Goal: Information Seeking & Learning: Find specific fact

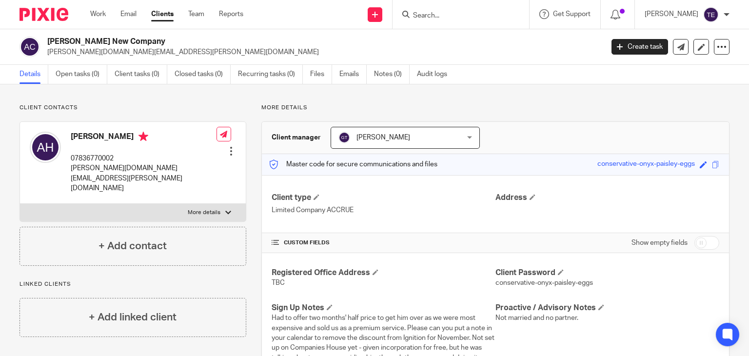
click at [467, 15] on input "Search" at bounding box center [456, 16] width 88 height 9
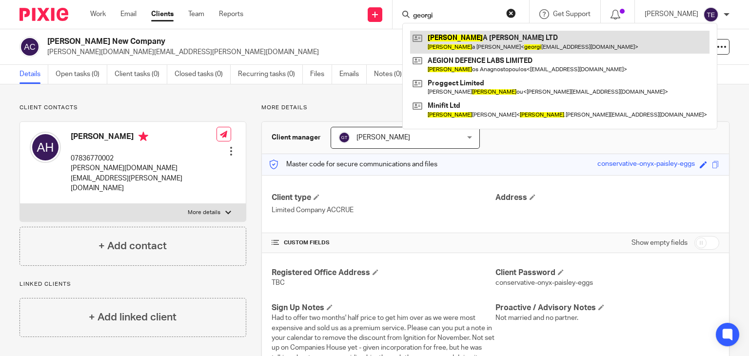
type input "georgi"
click at [493, 51] on link at bounding box center [559, 42] width 299 height 22
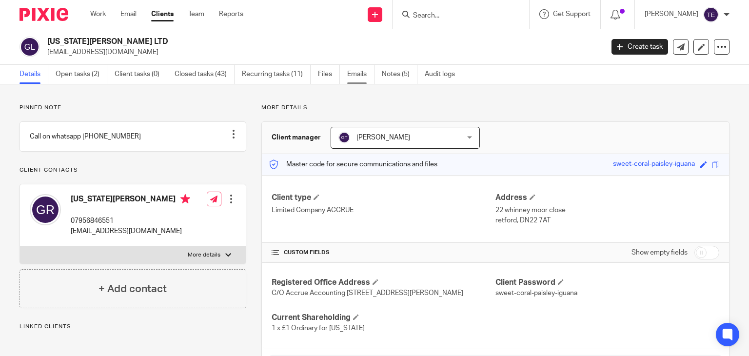
click at [372, 72] on link "Emails" at bounding box center [360, 74] width 27 height 19
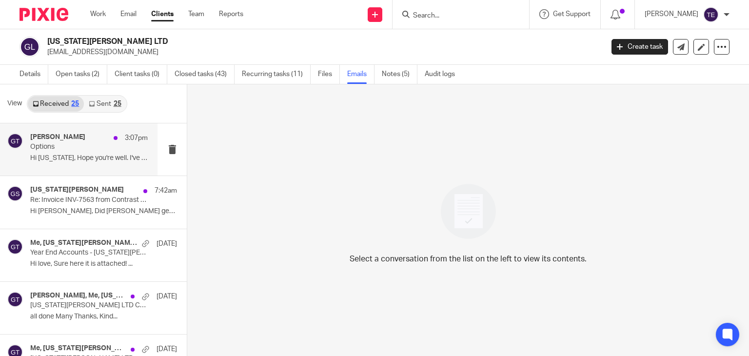
click at [92, 149] on p "Options" at bounding box center [77, 147] width 94 height 8
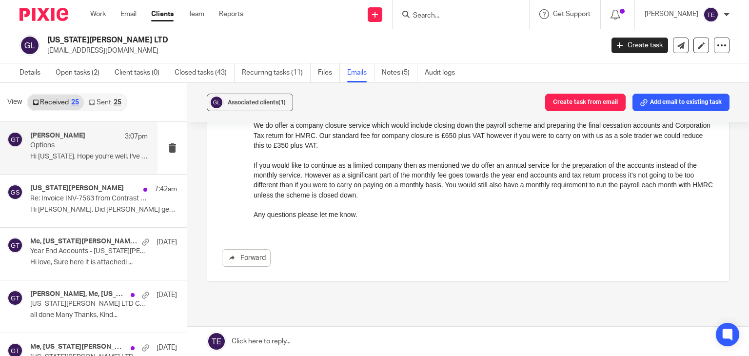
scroll to position [257, 0]
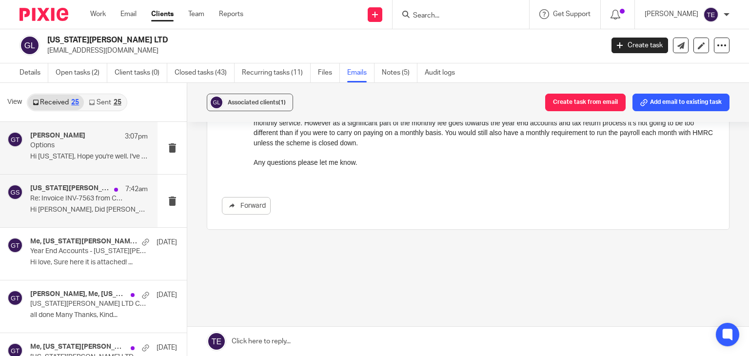
click at [69, 196] on p "Re: Invoice INV-7563 from Contrast Accounting is due" at bounding box center [77, 199] width 94 height 8
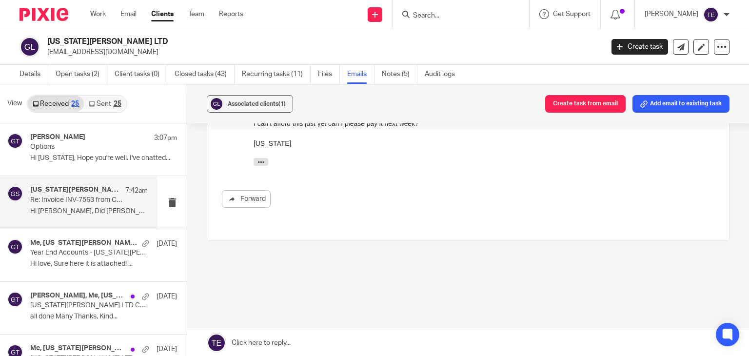
scroll to position [0, 0]
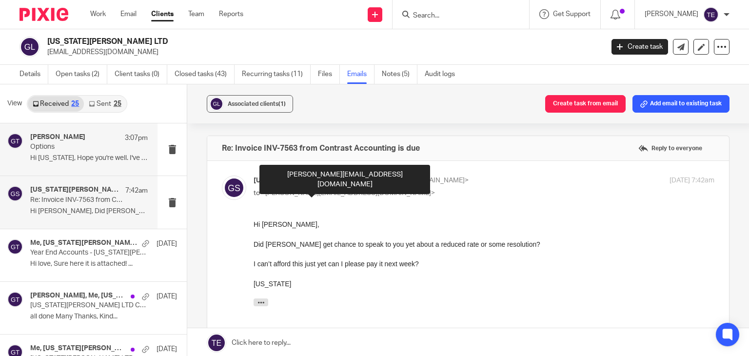
drag, startPoint x: 285, startPoint y: 192, endPoint x: 96, endPoint y: 151, distance: 193.6
click at [96, 151] on p "Options" at bounding box center [77, 147] width 94 height 8
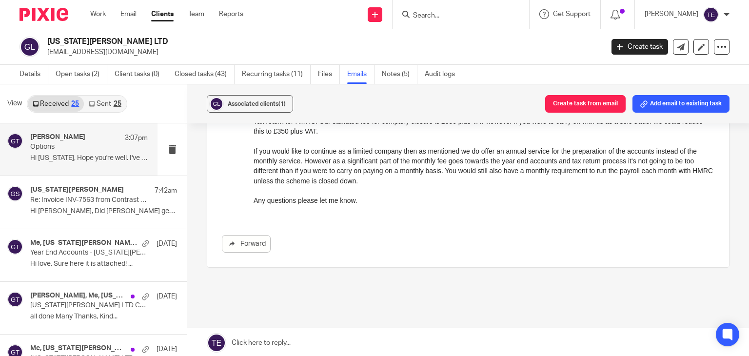
scroll to position [257, 0]
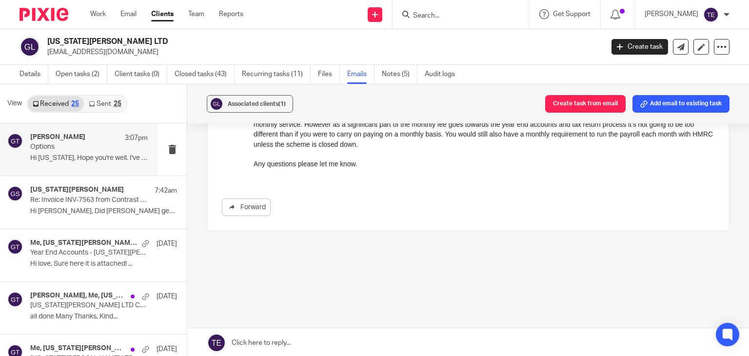
click at [52, 19] on img at bounding box center [44, 14] width 49 height 13
